Goal: Check status: Check status

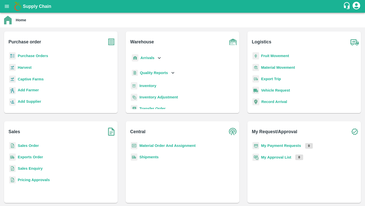
click at [38, 55] on b "Purchase Orders" at bounding box center [33, 56] width 30 height 4
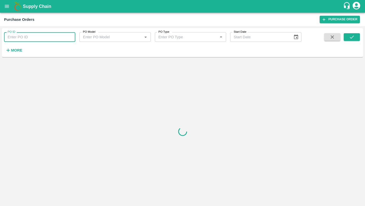
click at [49, 41] on input "PO ID" at bounding box center [39, 37] width 71 height 10
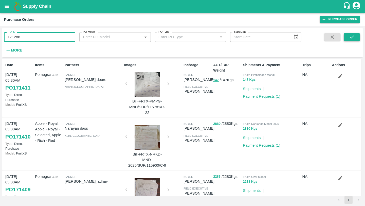
type input "171288"
click at [354, 40] on button "submit" at bounding box center [352, 37] width 16 height 8
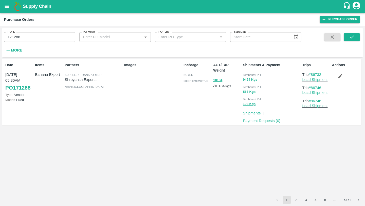
click at [341, 76] on icon "button" at bounding box center [340, 76] width 4 height 4
